Goal: Task Accomplishment & Management: Manage account settings

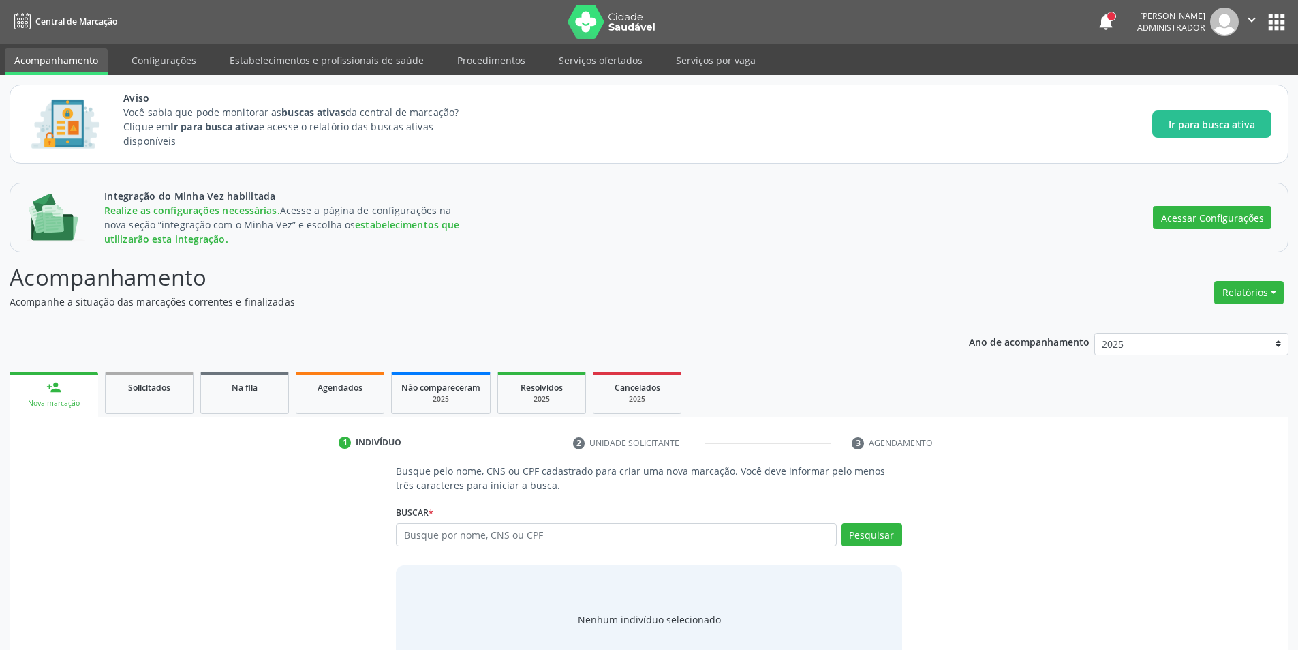
click at [581, 534] on input "text" at bounding box center [616, 534] width 440 height 23
type input "maria"
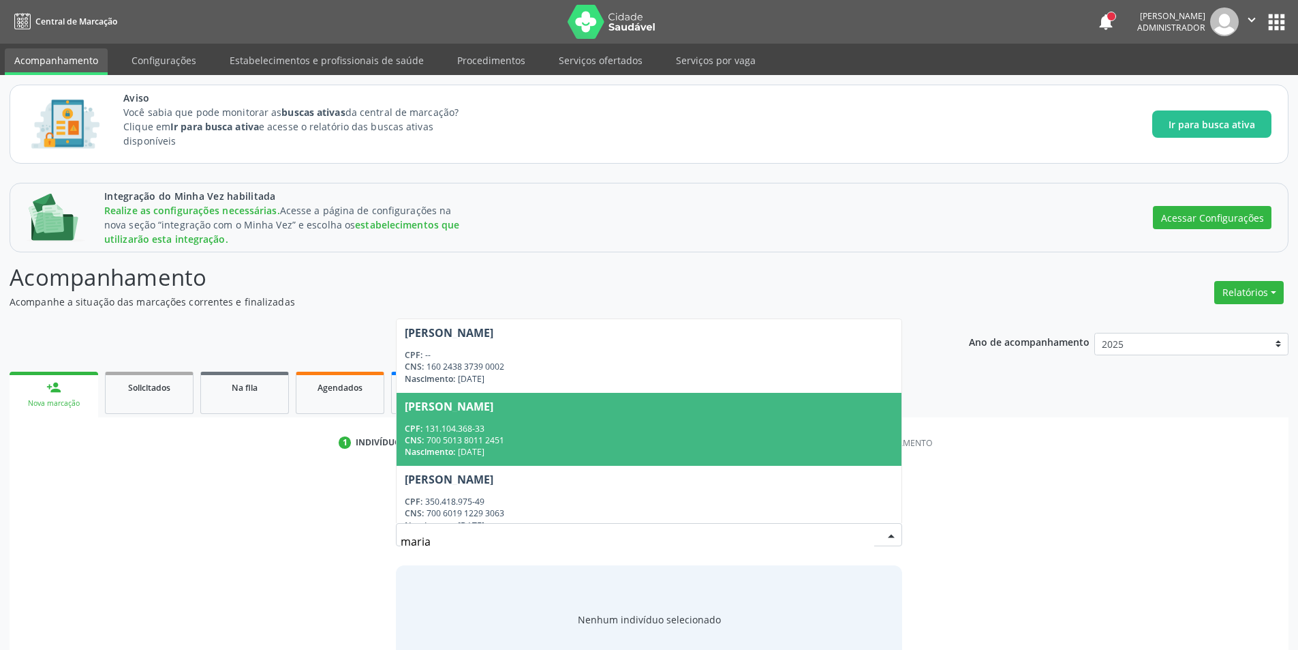
click at [562, 414] on span "[PERSON_NAME] CPF: 131.104.368-33 CNS: 700 5013 8011 2451 Nascimento: [DATE]" at bounding box center [649, 429] width 504 height 73
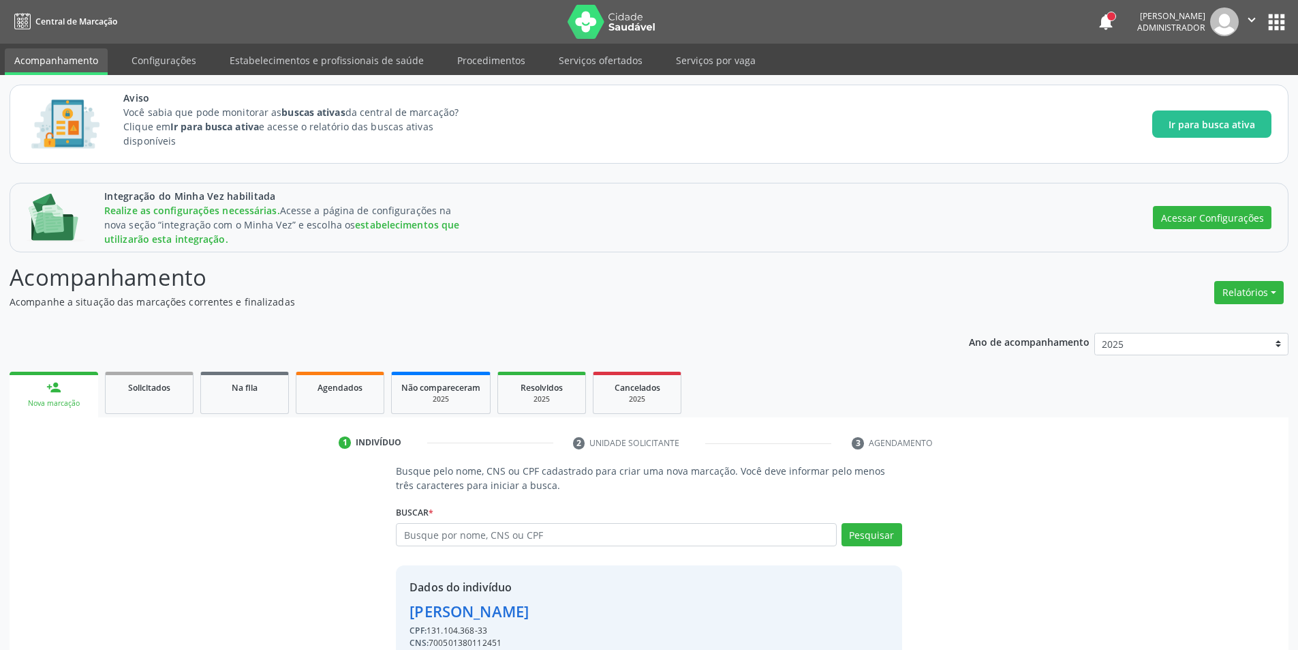
scroll to position [65, 0]
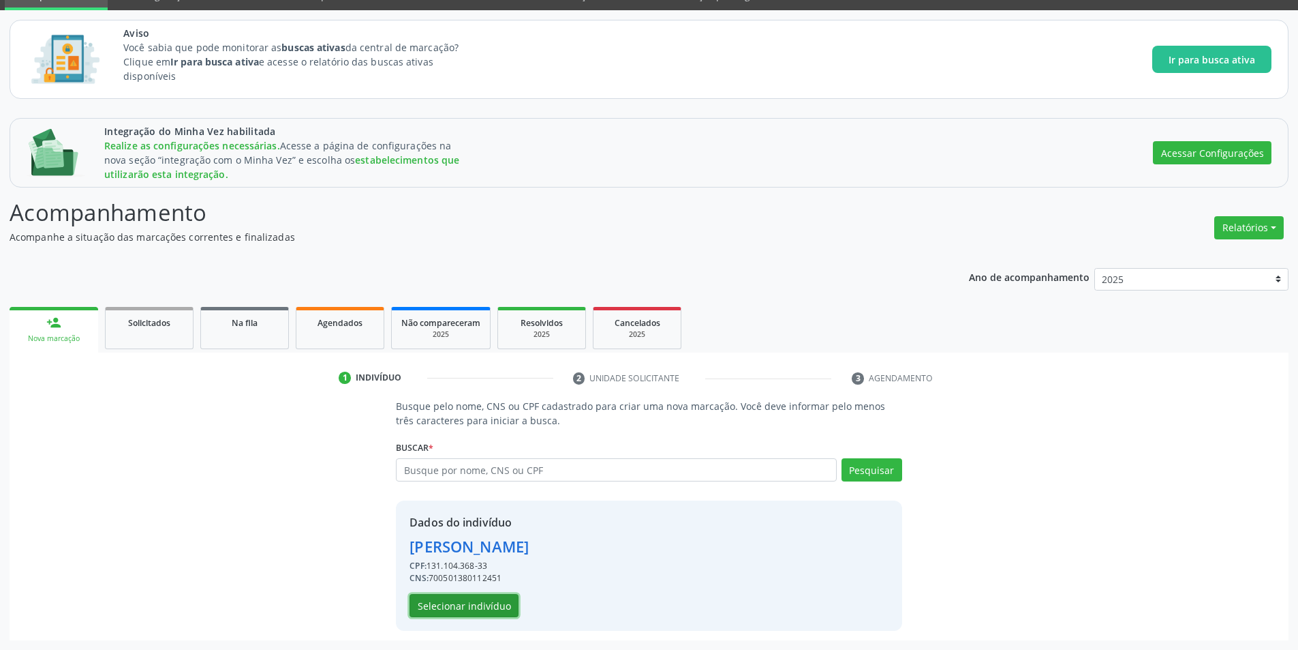
click at [461, 605] on button "Selecionar indivíduo" at bounding box center [464, 605] width 109 height 23
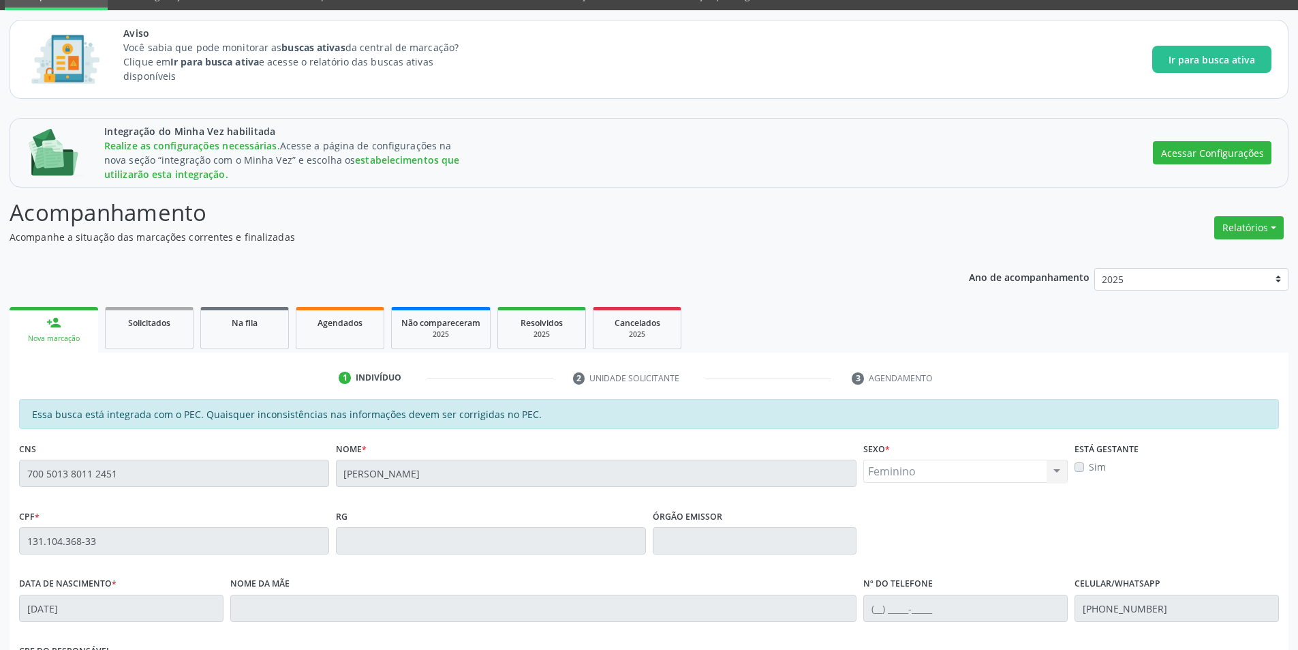
scroll to position [296, 0]
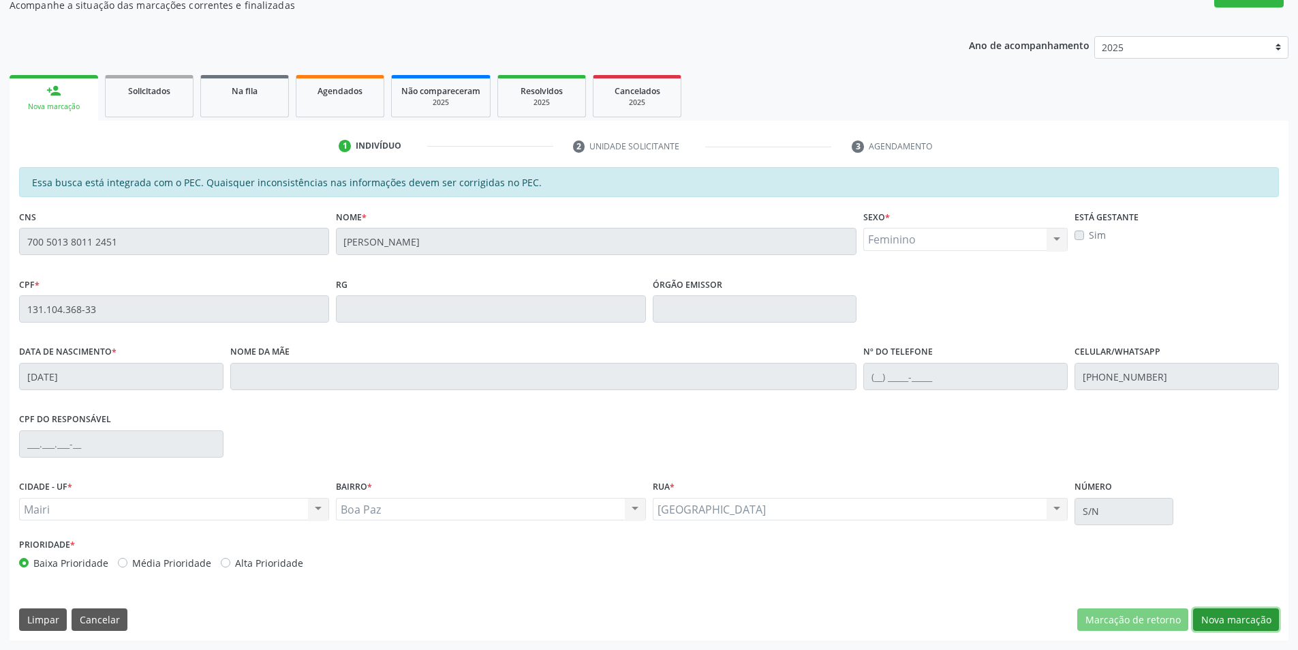
click at [1217, 617] on button "Nova marcação" at bounding box center [1236, 619] width 86 height 23
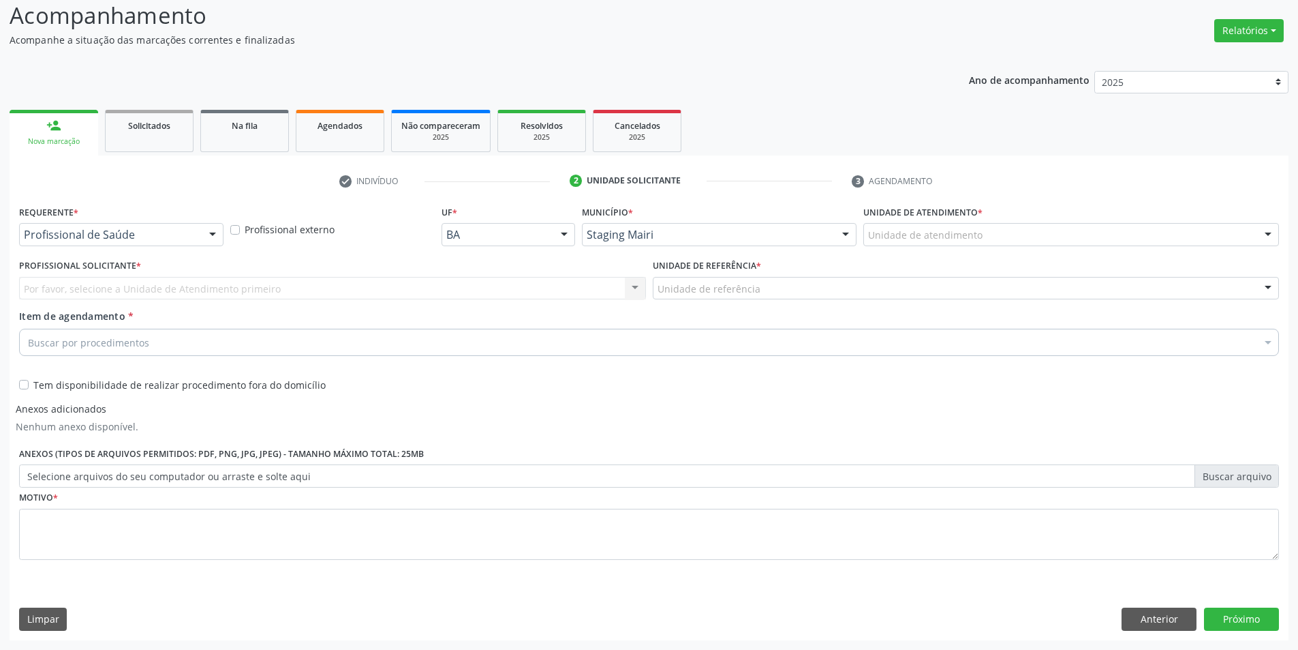
scroll to position [262, 0]
click at [17, 385] on div "Tem disponibilidade de realizar procedimento fora do domicílio" at bounding box center [333, 376] width 634 height 31
click at [33, 385] on label "Tem disponibilidade de realizar procedimento fora do domicílio" at bounding box center [179, 385] width 292 height 14
click at [22, 385] on input "Tem disponibilidade de realizar procedimento fora do domicílio" at bounding box center [24, 384] width 10 height 12
click at [93, 243] on div "Profissional de Saúde" at bounding box center [121, 234] width 204 height 23
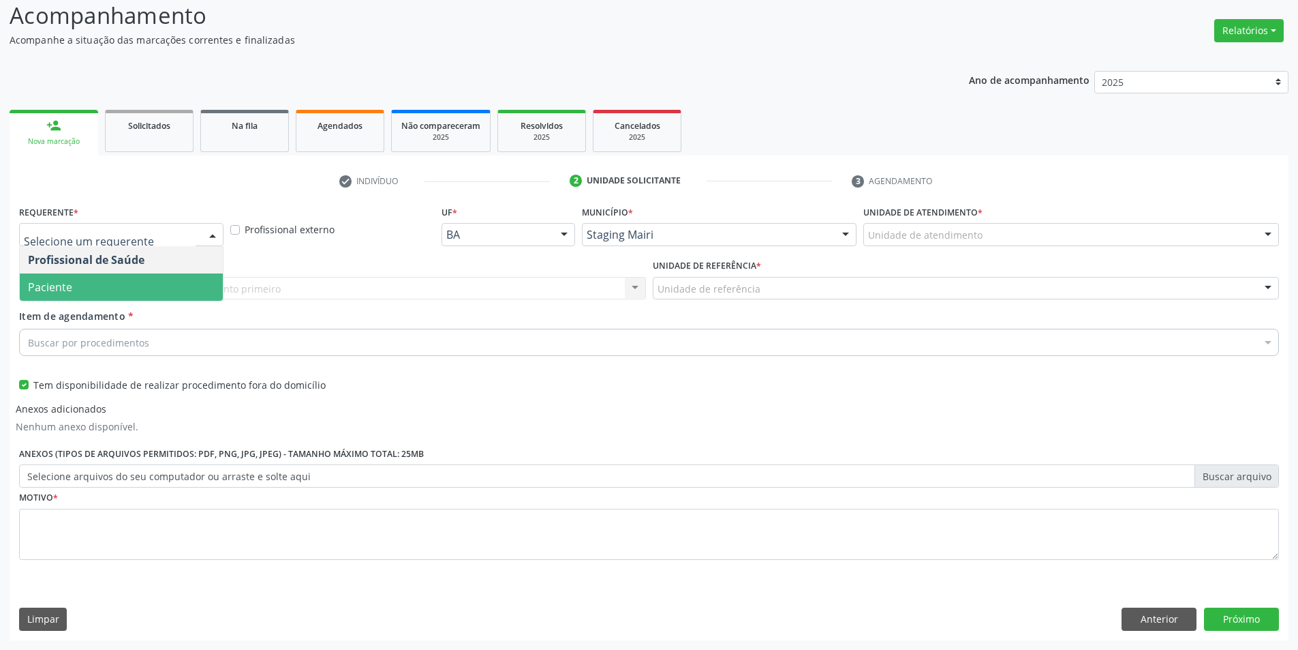
click at [94, 286] on span "Paciente" at bounding box center [121, 286] width 203 height 27
checkbox input "false"
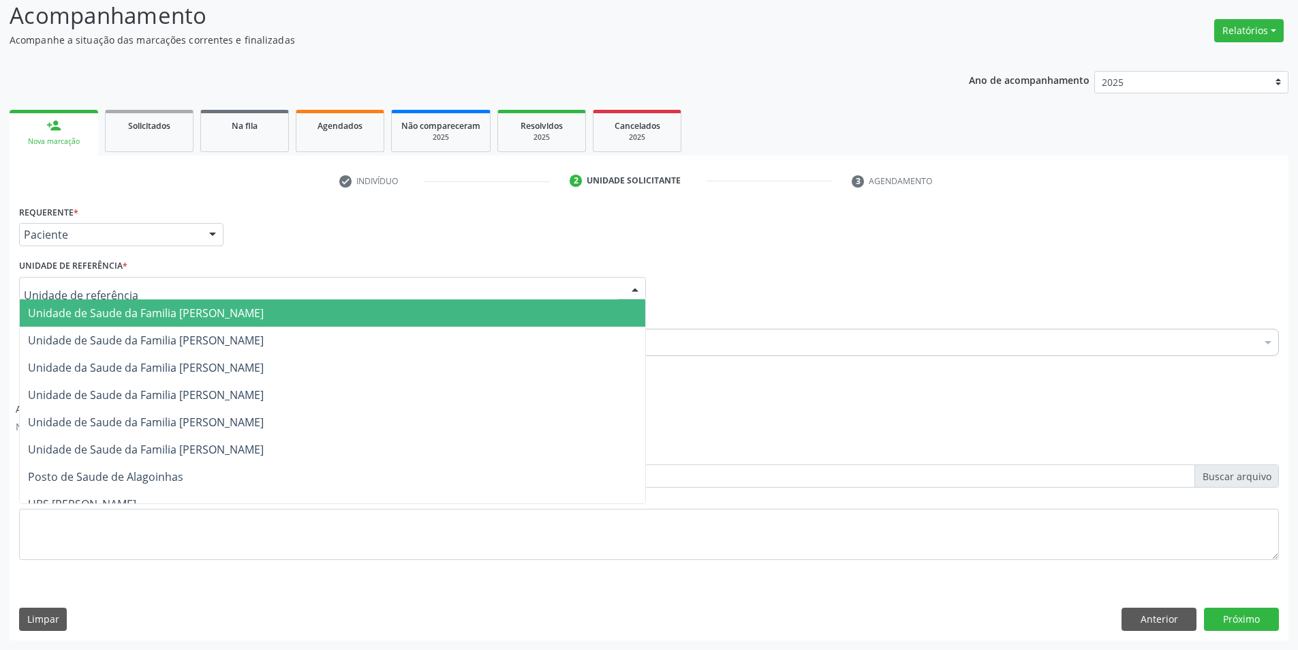
click at [146, 288] on div at bounding box center [332, 288] width 627 height 23
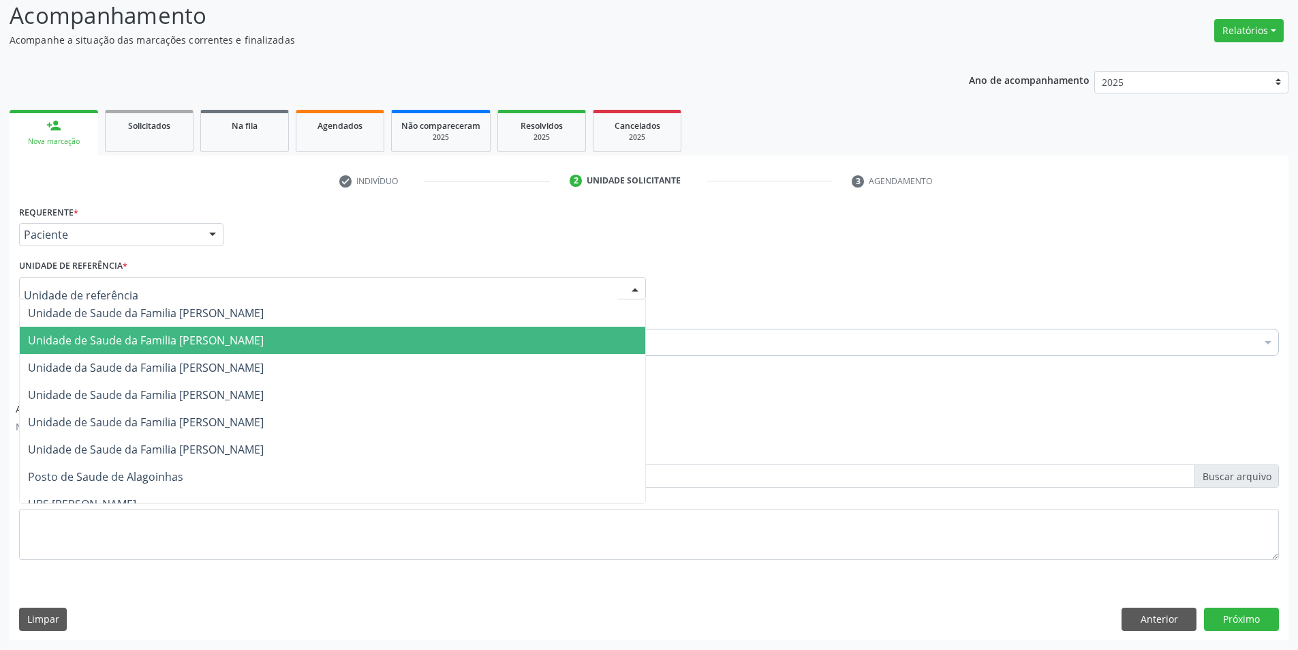
click at [140, 346] on span "Unidade de Saude da Familia [PERSON_NAME]" at bounding box center [146, 340] width 236 height 15
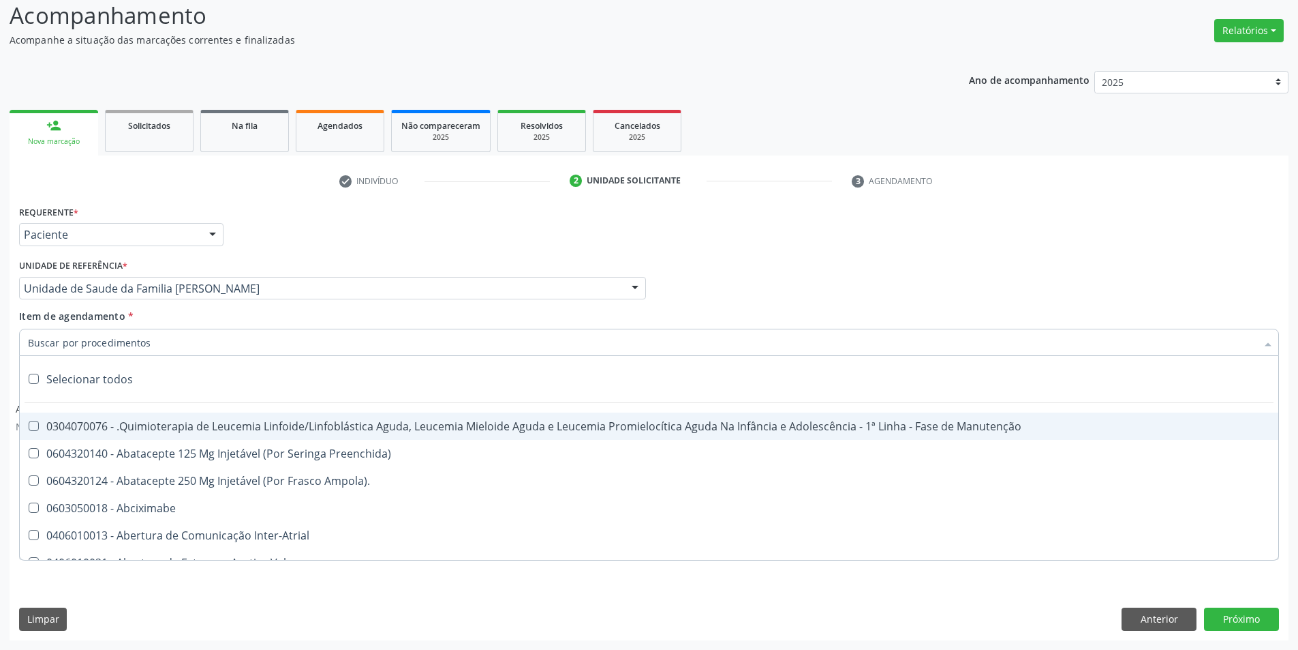
click at [161, 341] on div at bounding box center [649, 342] width 1260 height 27
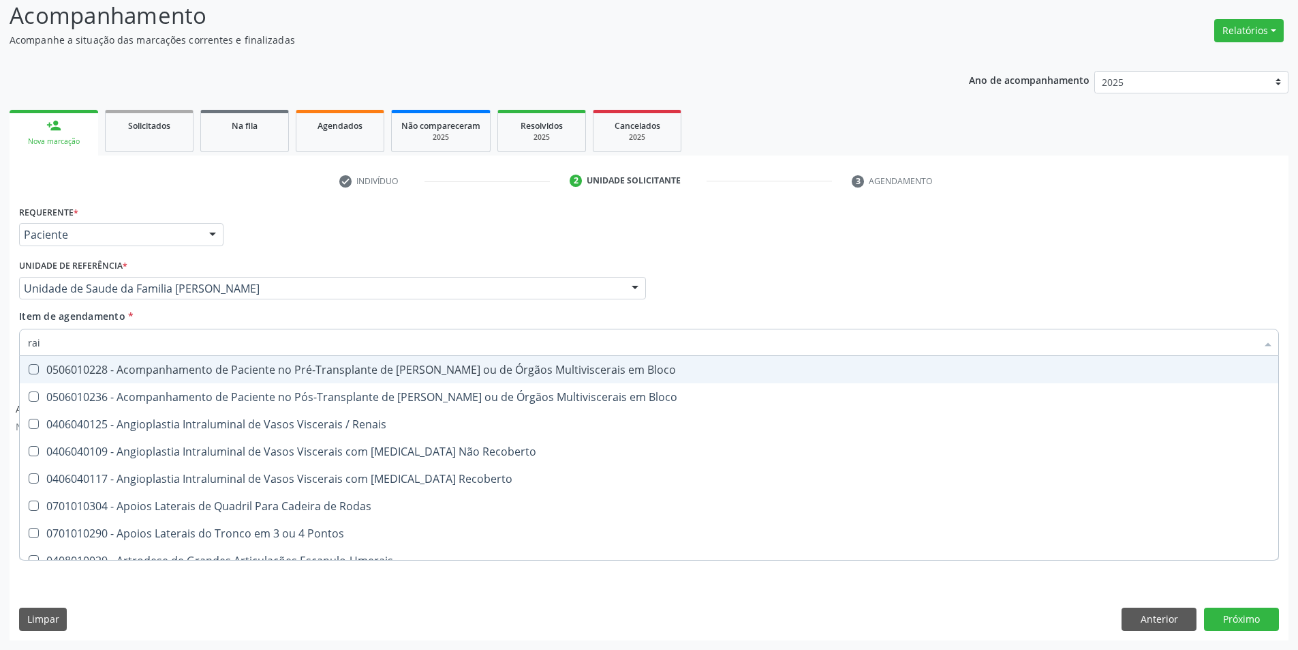
type input "raio"
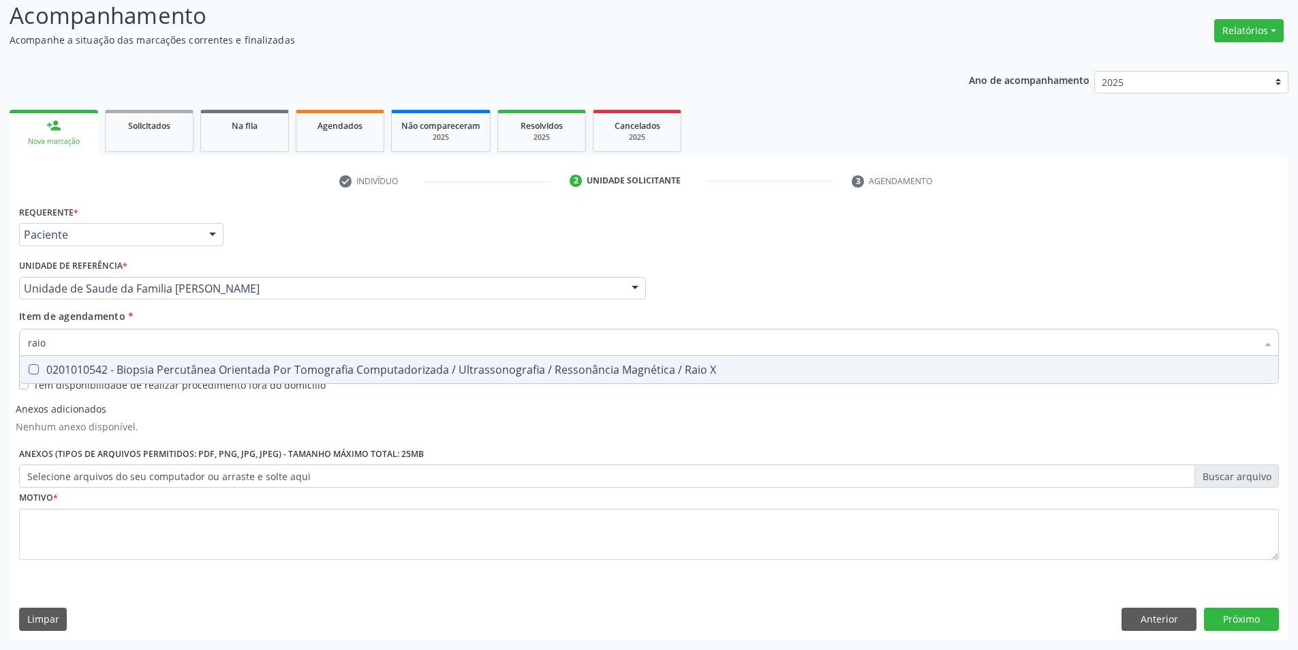
click at [33, 367] on X at bounding box center [34, 369] width 10 height 10
click at [29, 367] on X "checkbox" at bounding box center [24, 369] width 9 height 9
checkbox X "true"
click at [342, 314] on div "Item de agendamento * raio Desfazer seleção 0201010542 - Biopsia Percutânea Ori…" at bounding box center [649, 330] width 1260 height 43
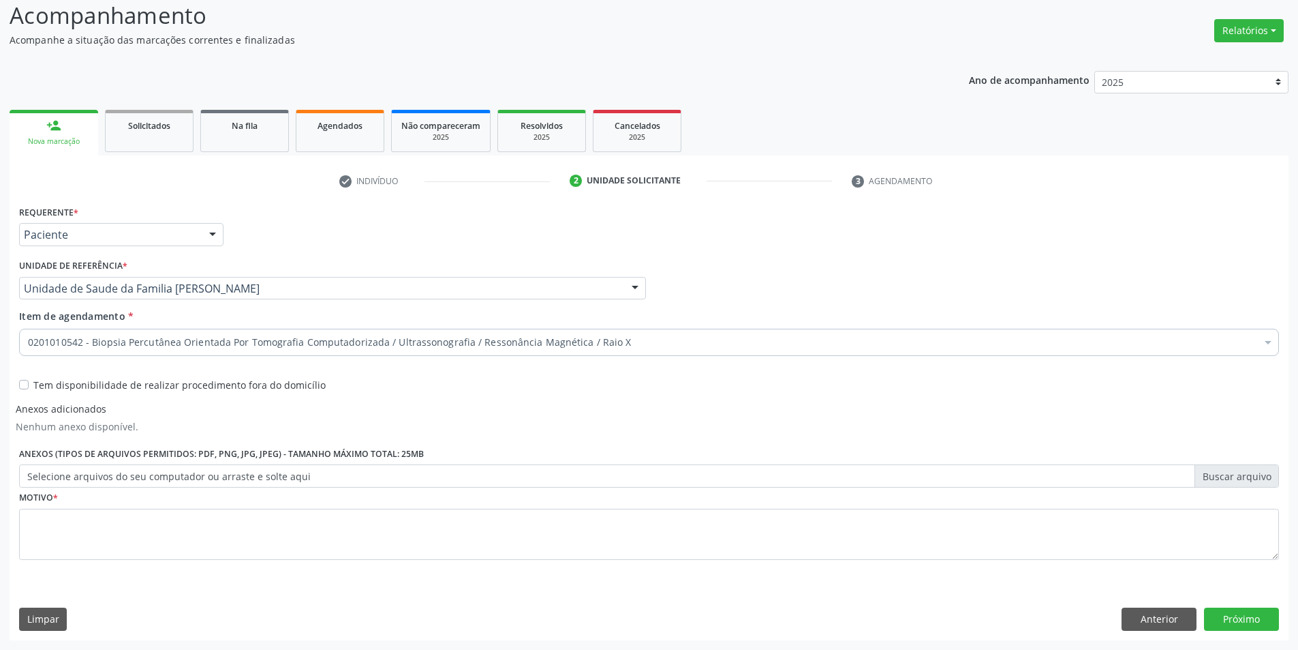
click at [33, 385] on label "Tem disponibilidade de realizar procedimento fora do domicílio" at bounding box center [179, 385] width 292 height 14
click at [20, 385] on input "Tem disponibilidade de realizar procedimento fora do domicílio" at bounding box center [24, 384] width 10 height 12
checkbox input "true"
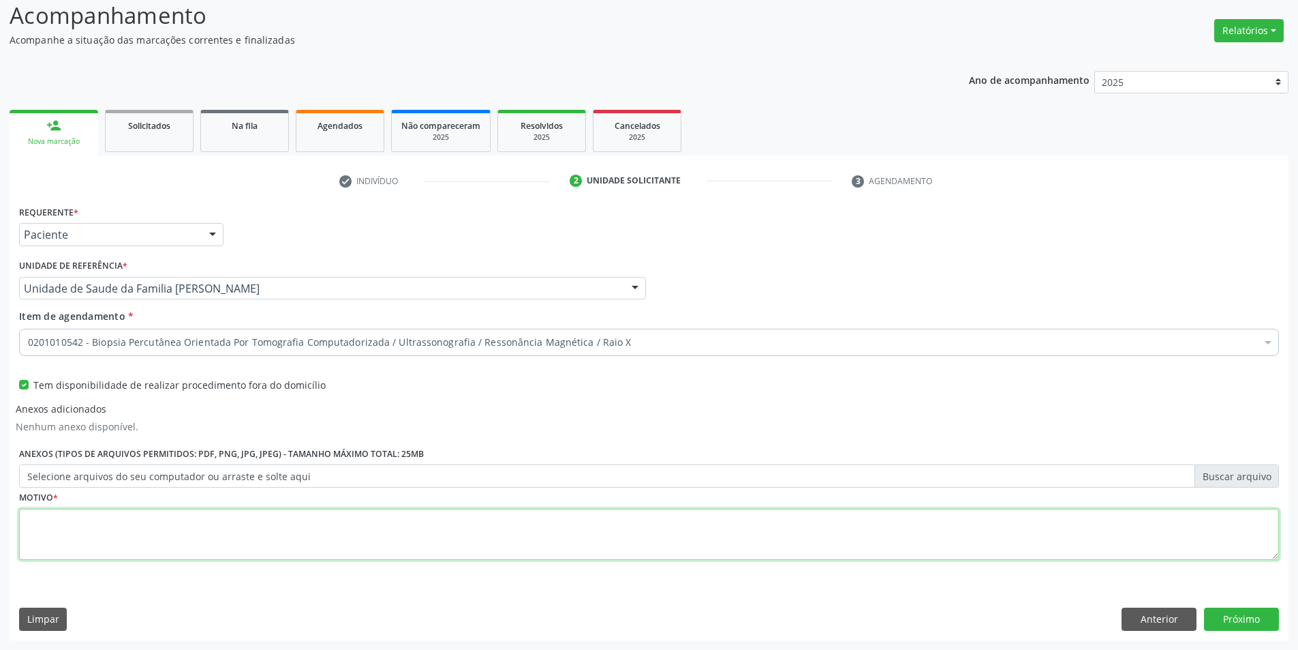
click at [202, 525] on textarea at bounding box center [649, 534] width 1260 height 52
type textarea "Fora do domicilio"
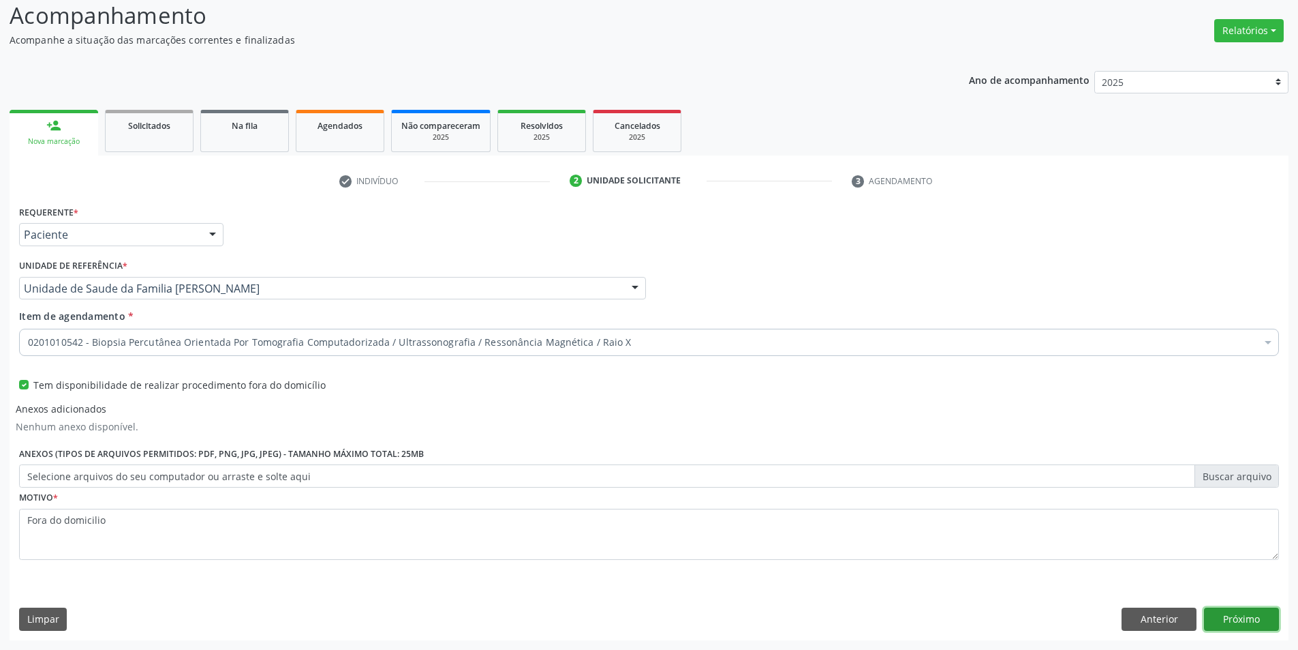
click at [1248, 615] on button "Próximo" at bounding box center [1241, 618] width 75 height 23
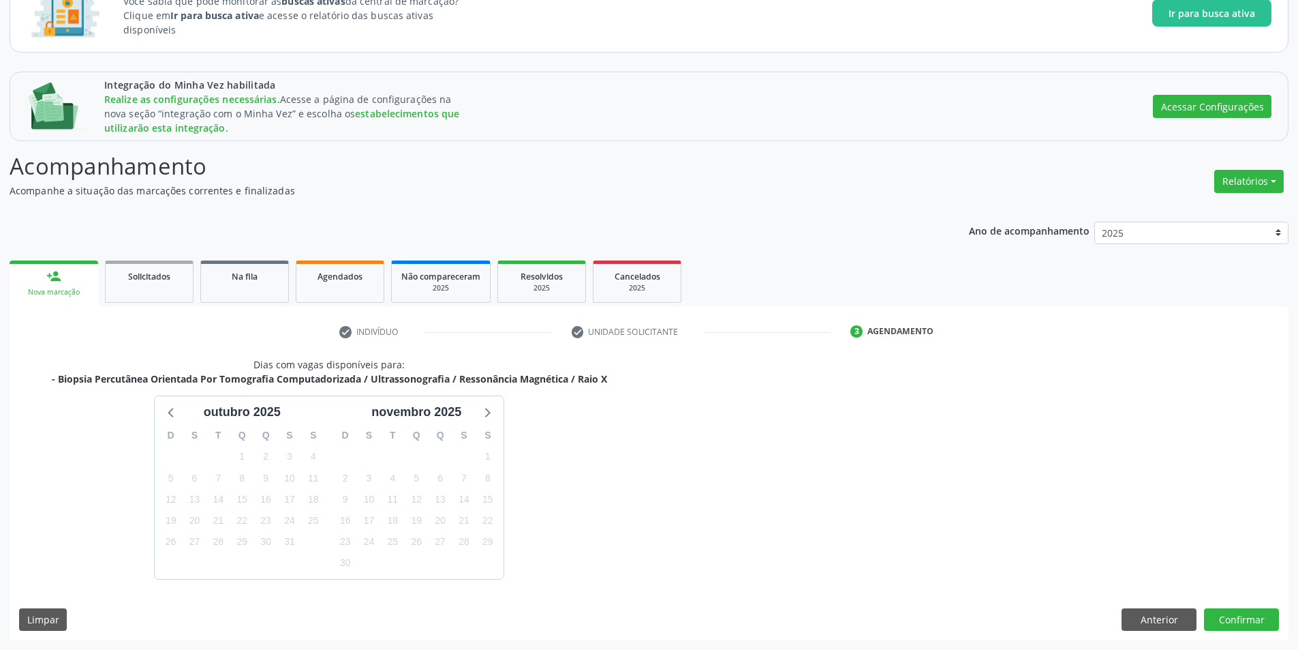
scroll to position [151, 0]
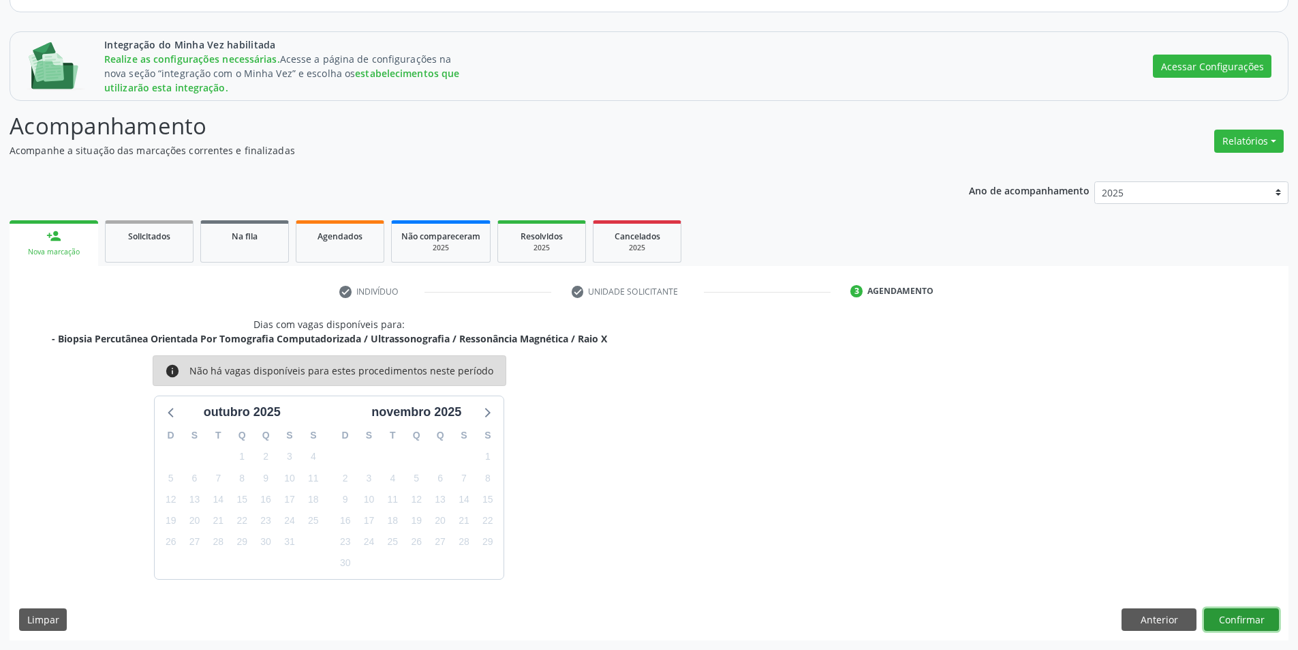
click at [1249, 616] on button "Confirmar" at bounding box center [1241, 619] width 75 height 23
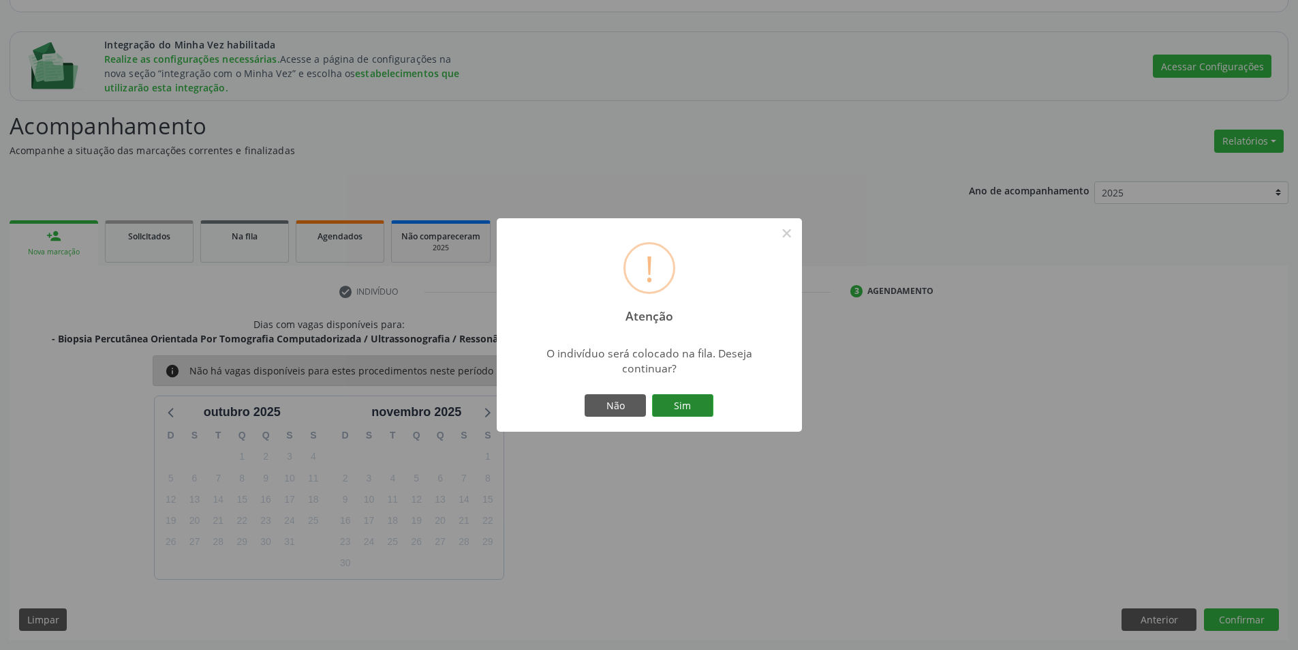
click at [672, 399] on button "Sim" at bounding box center [682, 405] width 61 height 23
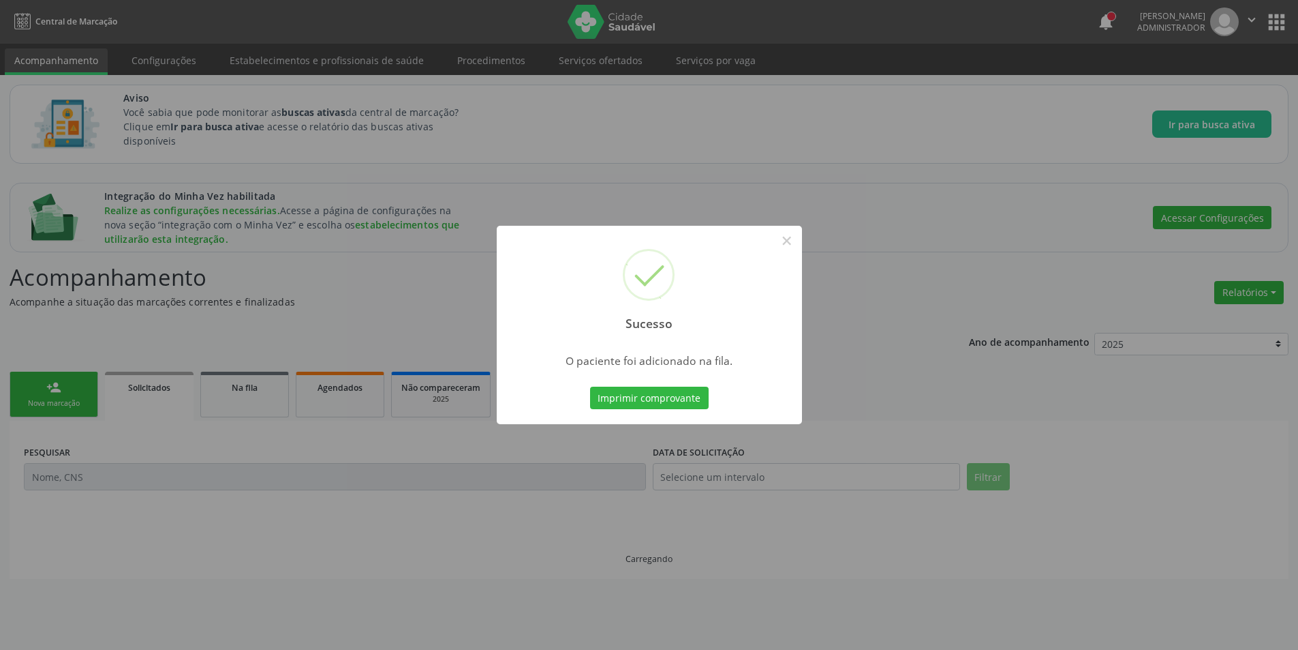
scroll to position [0, 0]
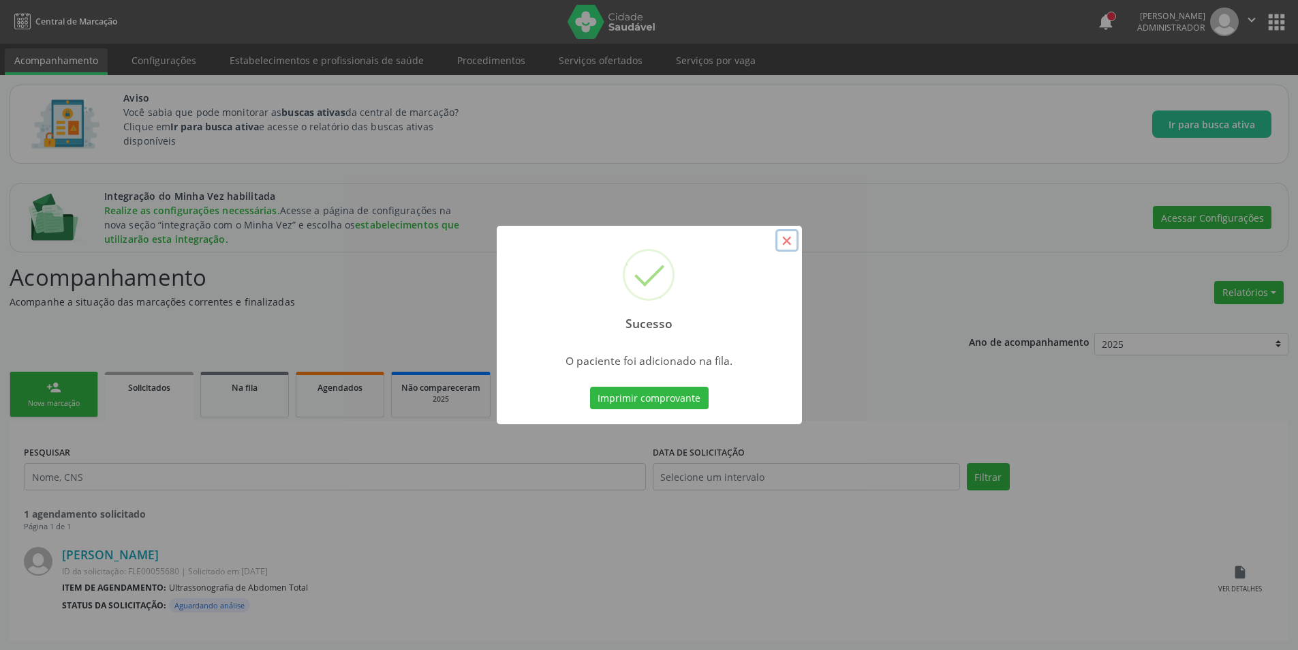
click at [794, 240] on button "×" at bounding box center [787, 240] width 23 height 23
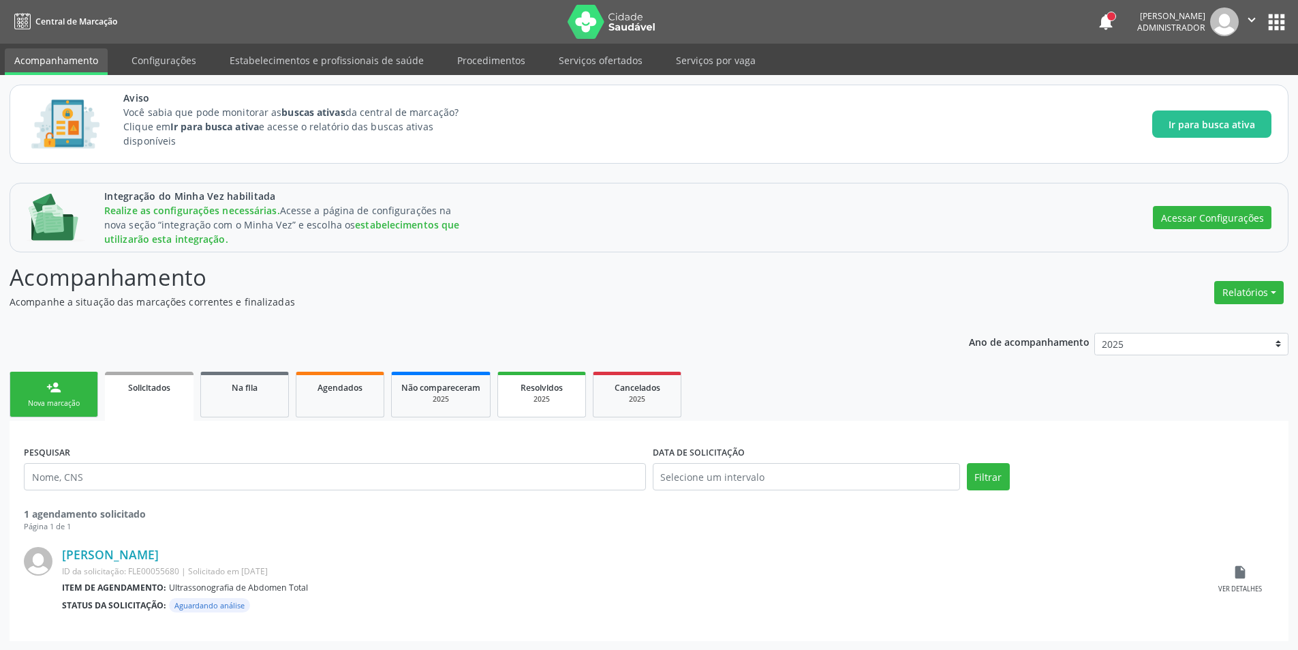
scroll to position [1, 0]
click at [254, 399] on link "Na fila" at bounding box center [244, 394] width 89 height 46
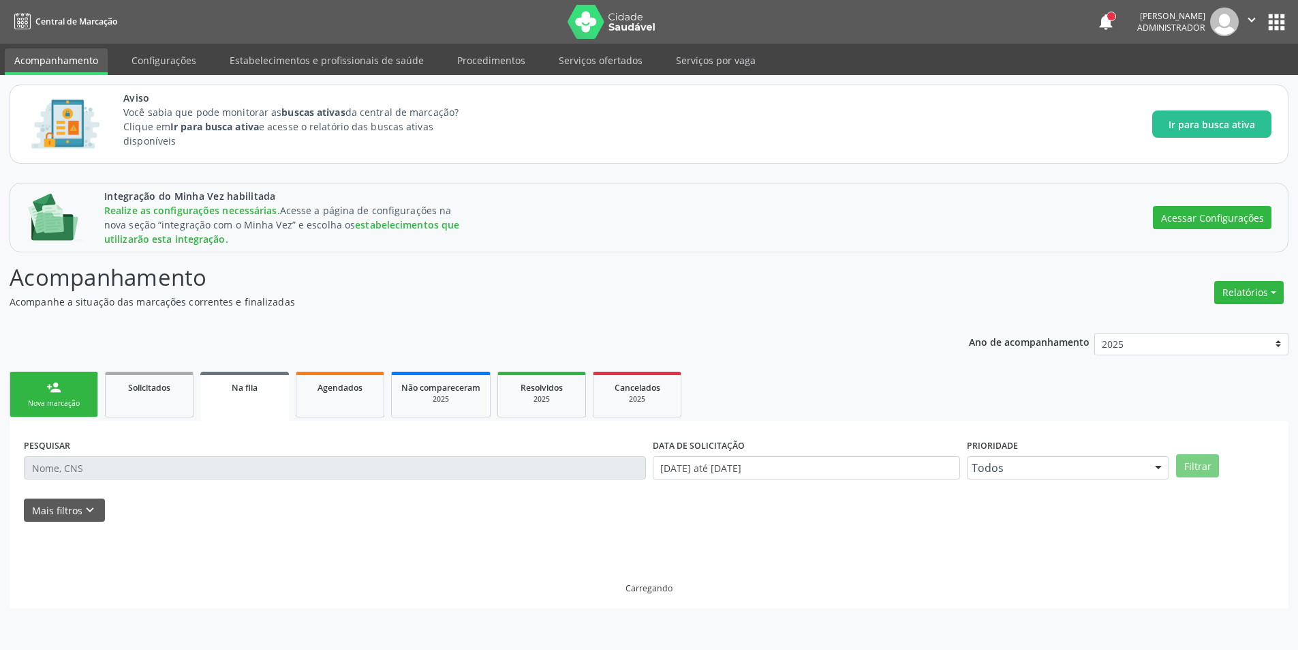
scroll to position [0, 0]
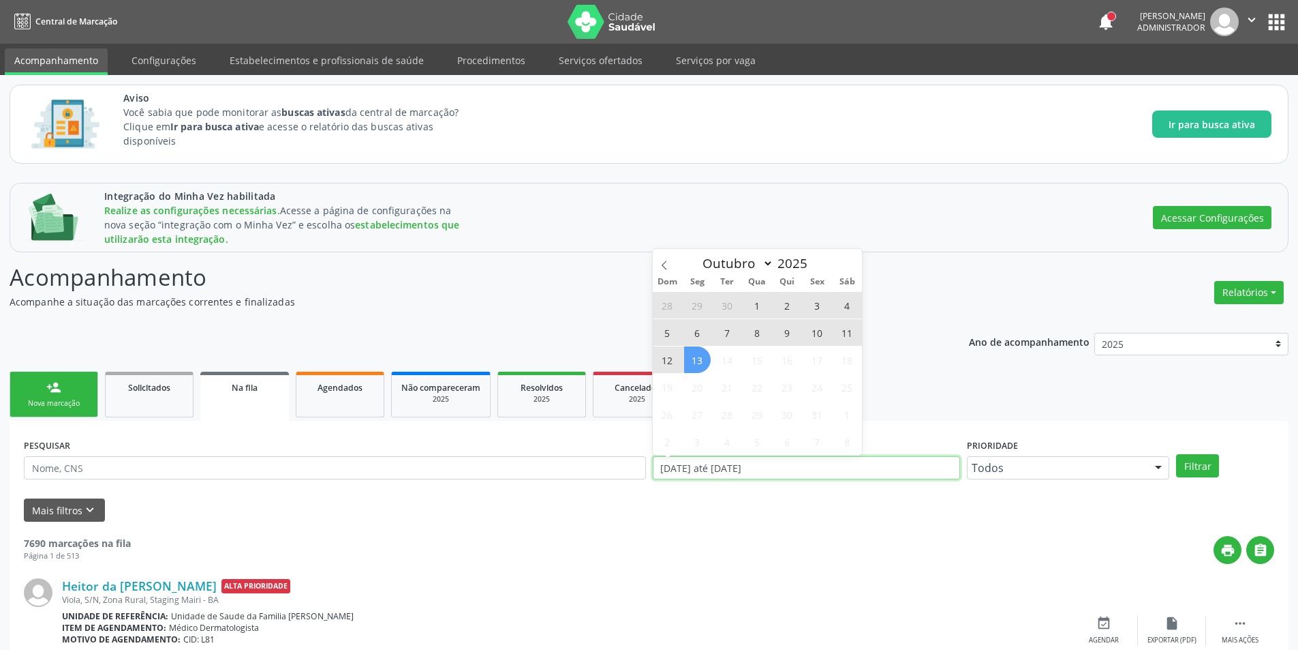
click at [778, 467] on input "[DATE] até [DATE]" at bounding box center [806, 467] width 307 height 23
click at [694, 365] on span "13" at bounding box center [697, 359] width 27 height 27
type input "[DATE]"
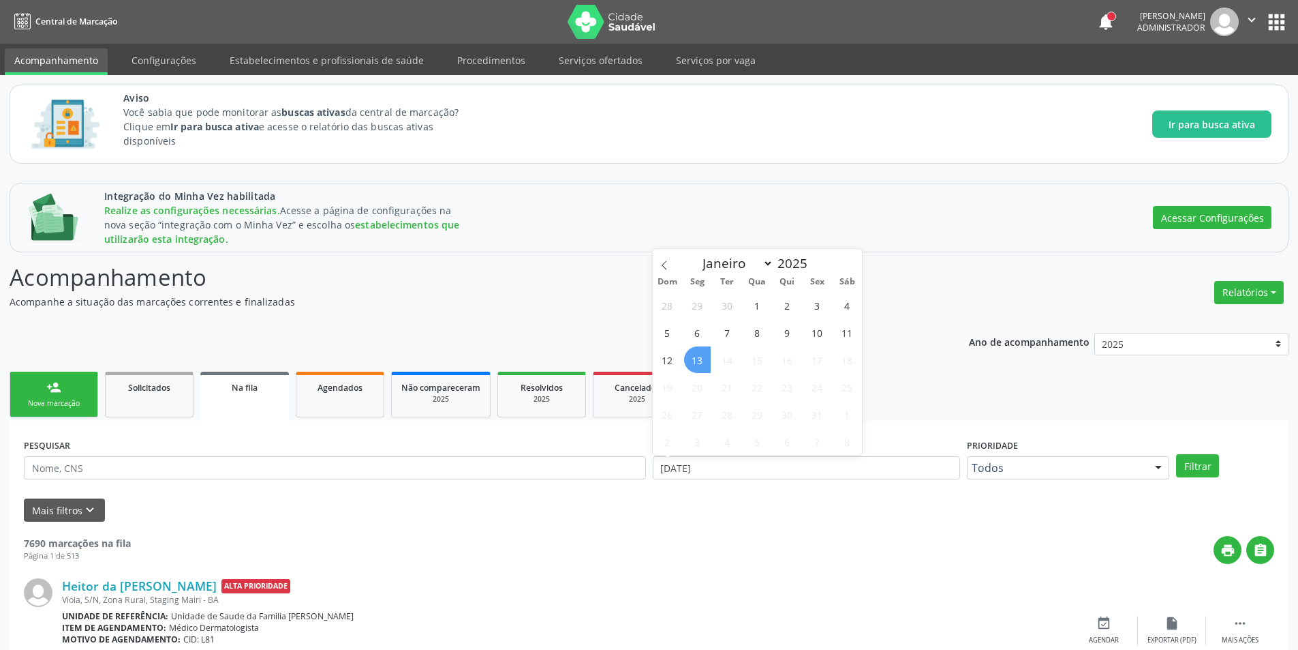
click at [694, 365] on span "13" at bounding box center [697, 359] width 27 height 27
click at [1211, 468] on button "Filtrar" at bounding box center [1197, 465] width 43 height 23
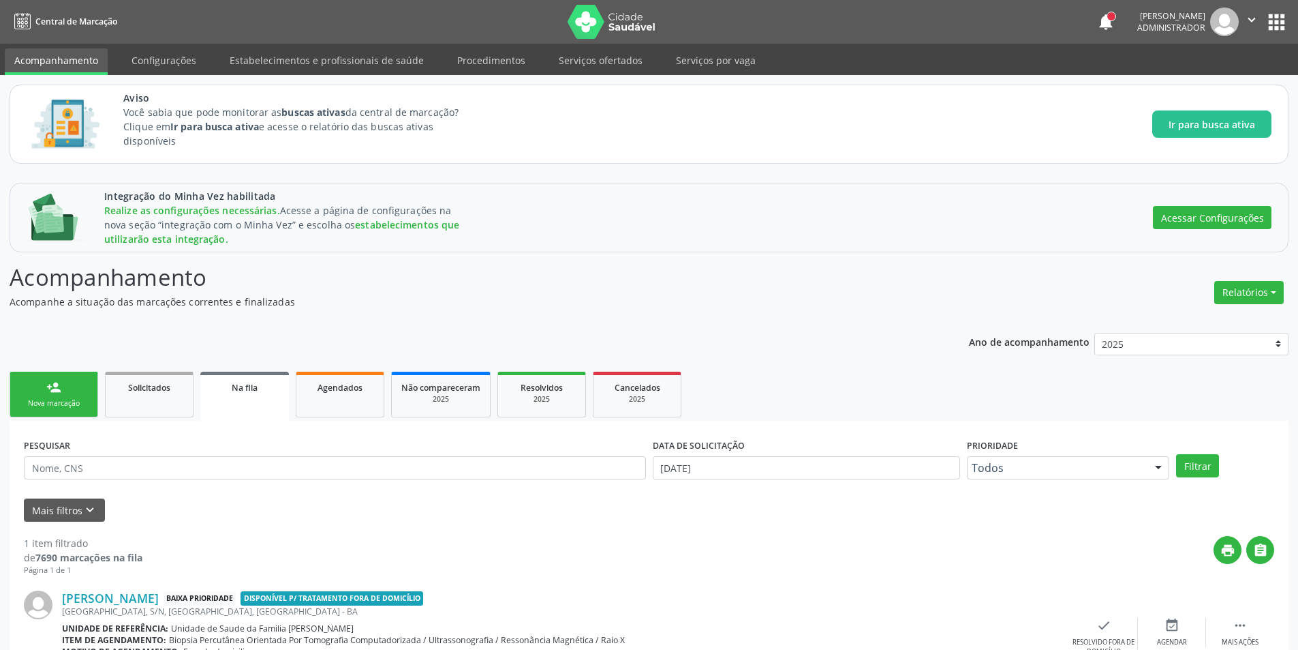
click at [894, 560] on div "print " at bounding box center [708, 556] width 1132 height 40
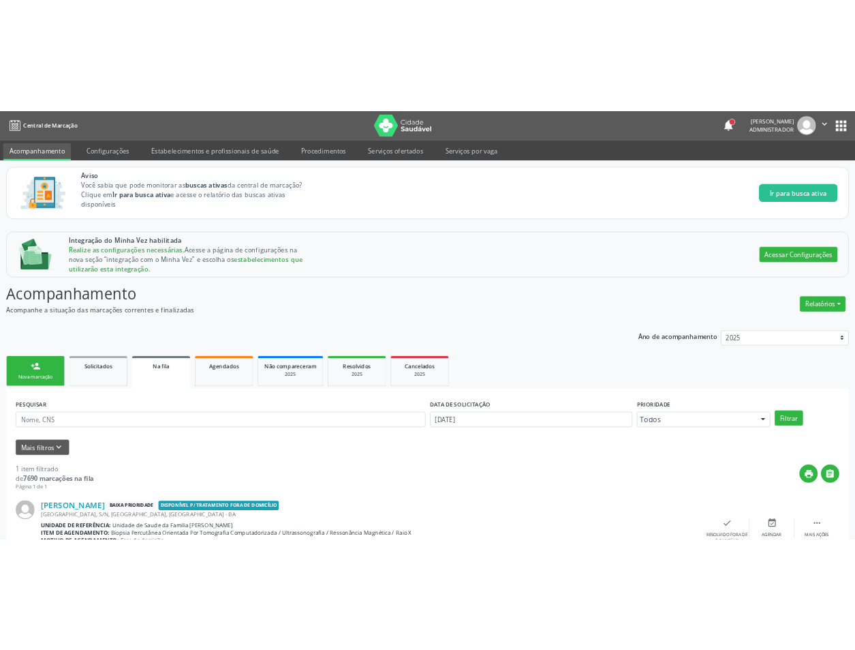
scroll to position [72, 0]
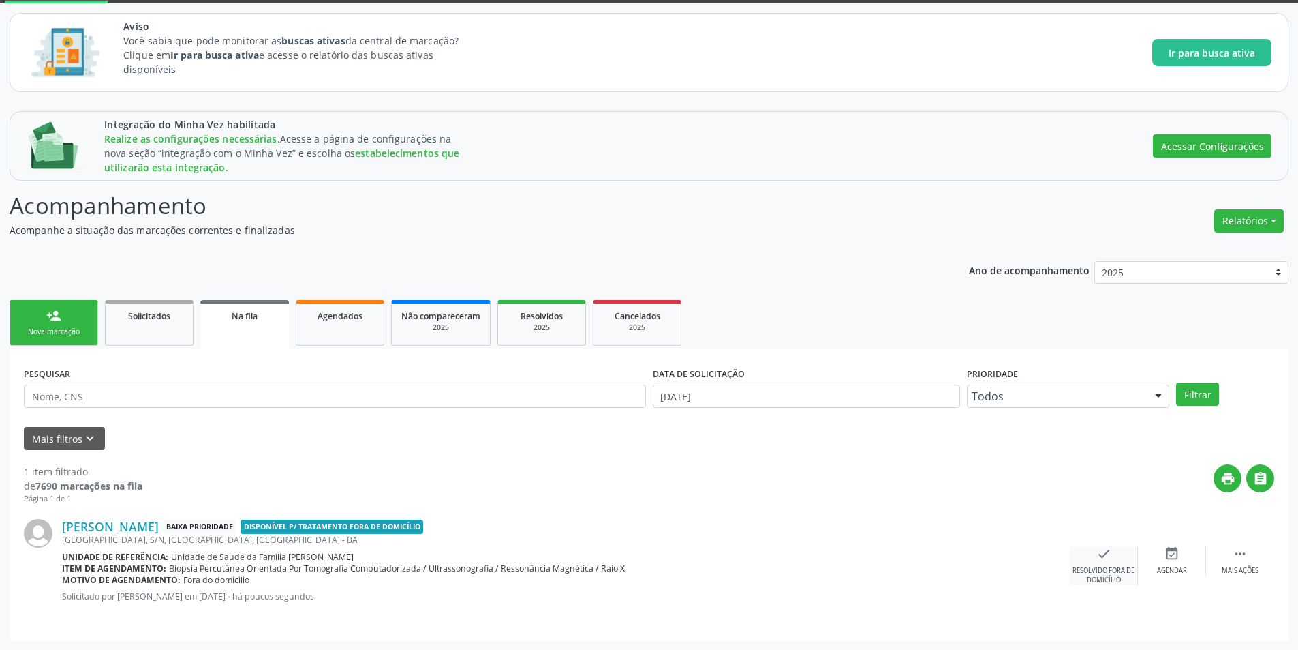
click at [1103, 555] on icon "check" at bounding box center [1104, 553] width 15 height 15
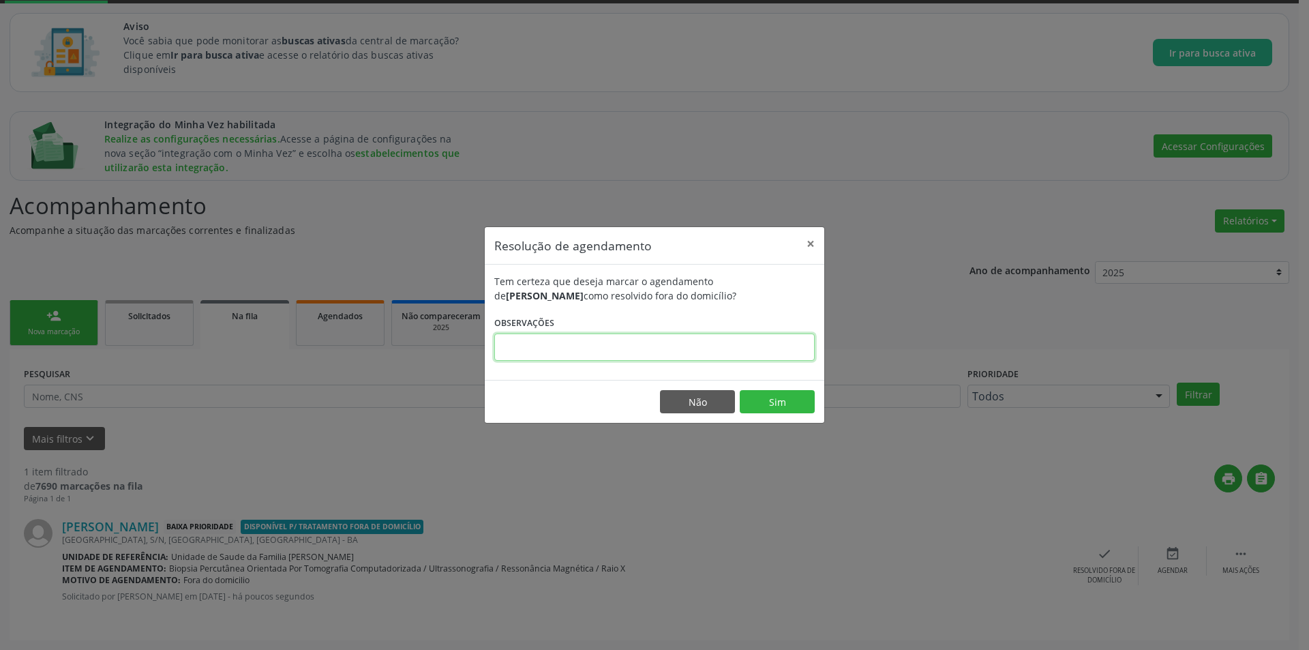
click at [752, 355] on input "text" at bounding box center [654, 346] width 320 height 27
type input "testando tfd"
click at [787, 411] on button "Sim" at bounding box center [776, 401] width 75 height 23
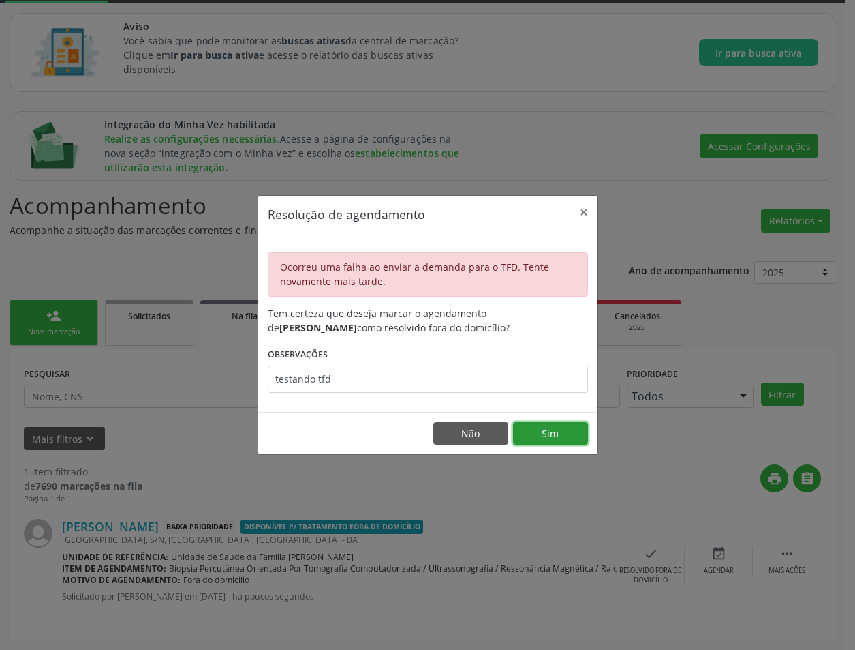
click at [533, 433] on button "Sim" at bounding box center [550, 433] width 75 height 23
